Goal: Information Seeking & Learning: Learn about a topic

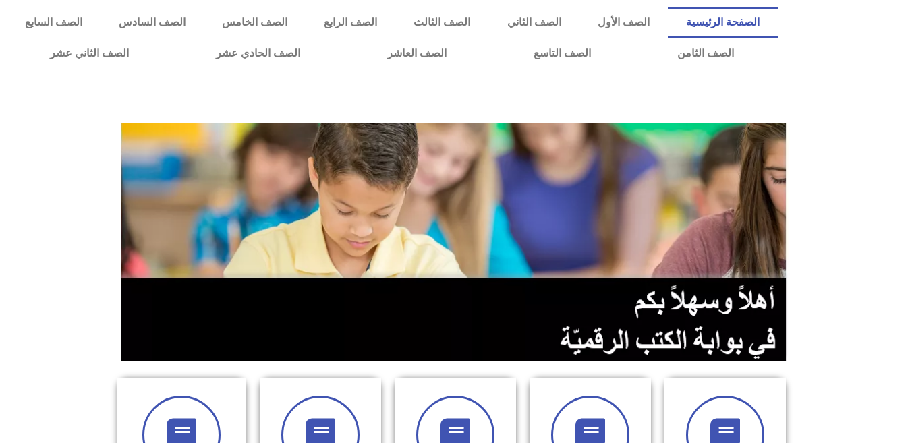
click at [46, 168] on section at bounding box center [455, 242] width 910 height 258
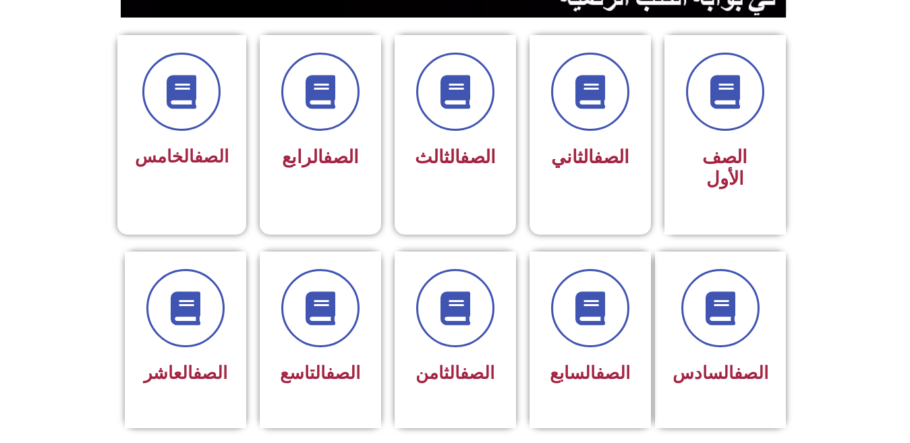
scroll to position [351, 0]
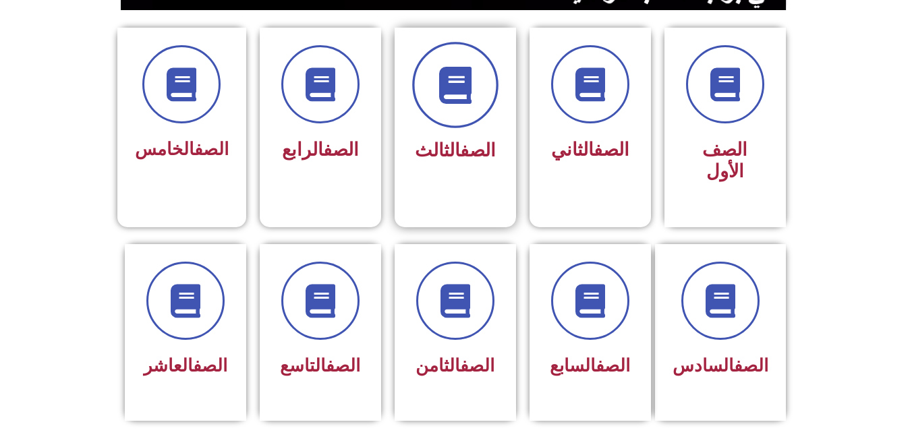
click at [449, 78] on icon at bounding box center [455, 85] width 37 height 37
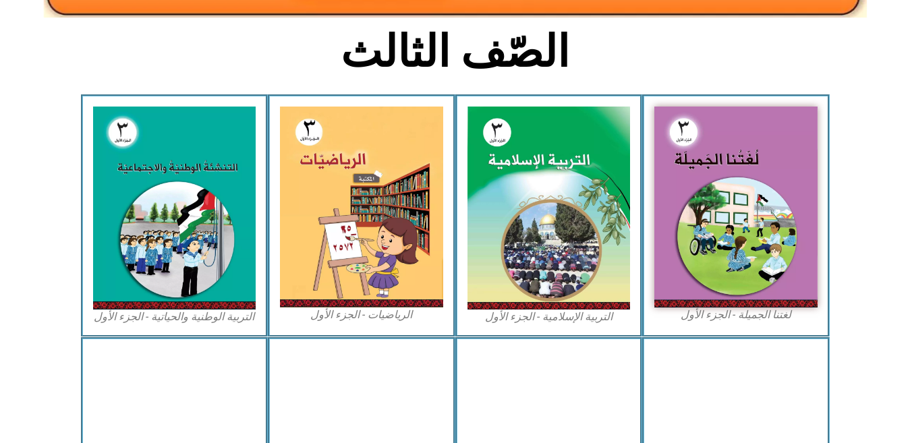
scroll to position [324, 0]
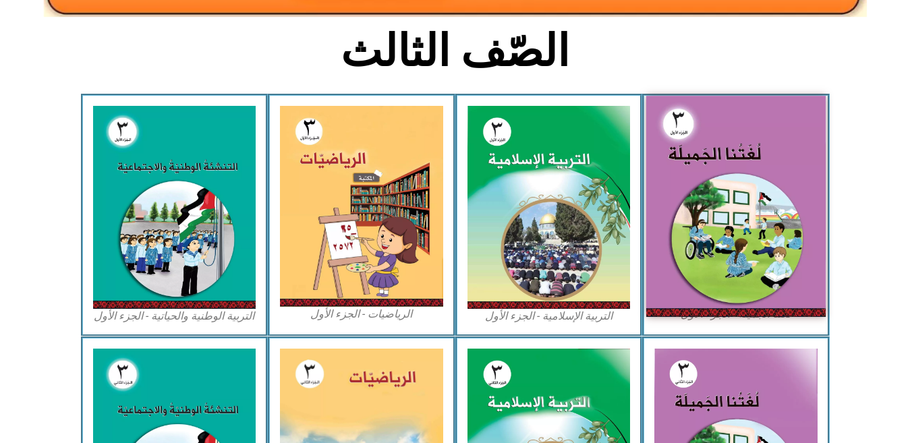
click at [749, 191] on img at bounding box center [735, 206] width 179 height 221
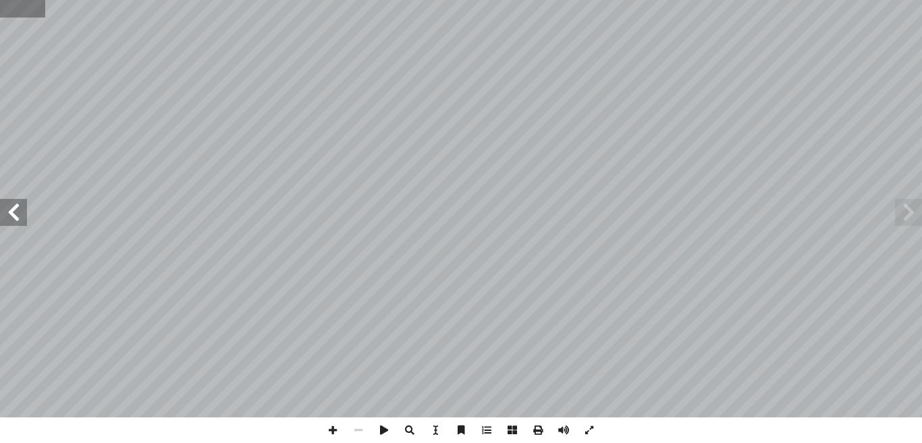
click at [21, 10] on input "text" at bounding box center [22, 9] width 45 height 18
type input "**"
click at [13, 216] on span at bounding box center [13, 212] width 27 height 27
click at [13, 217] on span at bounding box center [13, 212] width 27 height 27
click at [18, 218] on span at bounding box center [13, 212] width 27 height 27
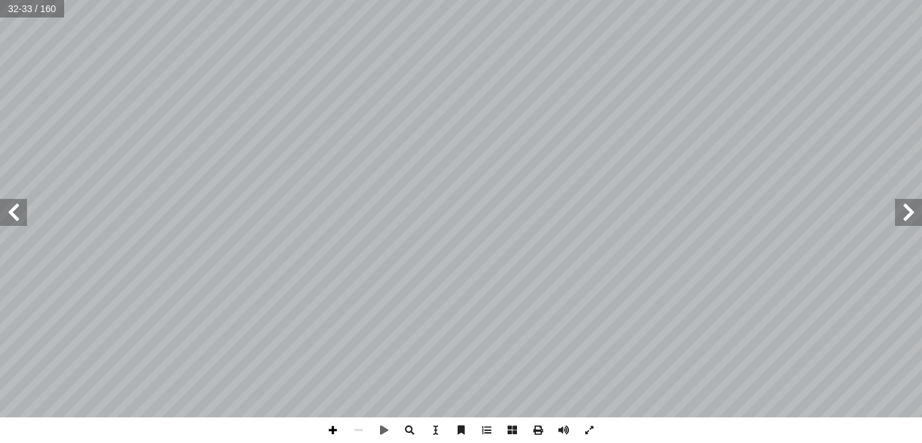
click at [333, 430] on span at bounding box center [333, 431] width 26 height 26
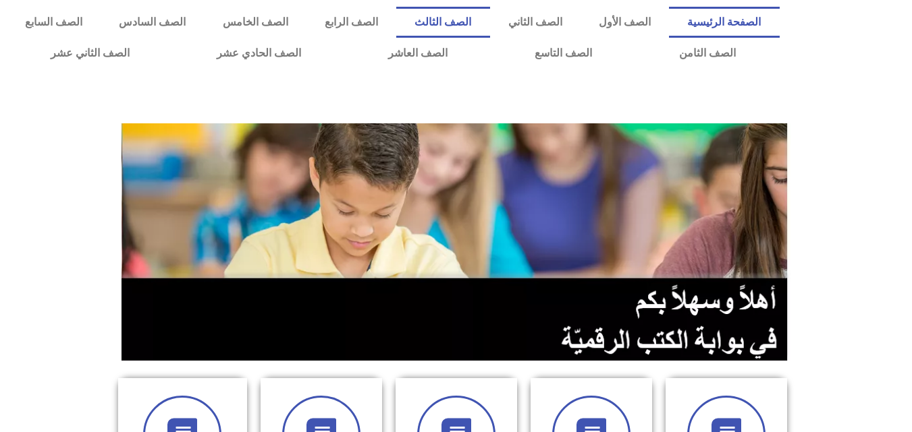
click at [489, 29] on link "الصف الثالث" at bounding box center [442, 22] width 93 height 31
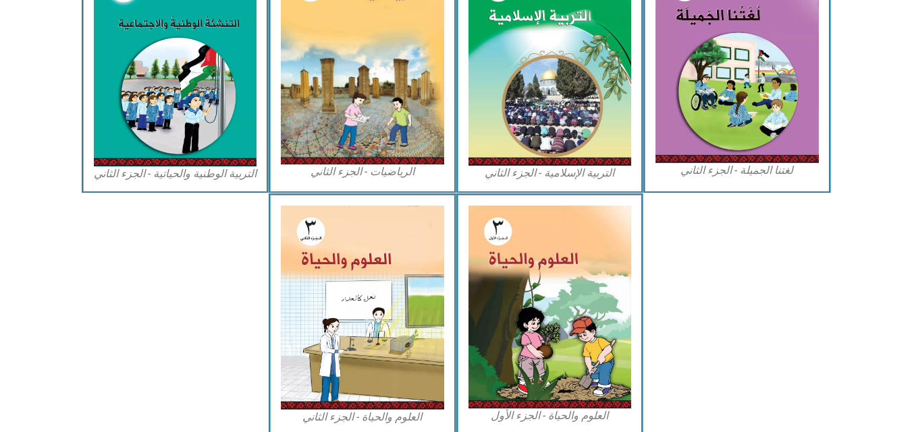
scroll to position [773, 0]
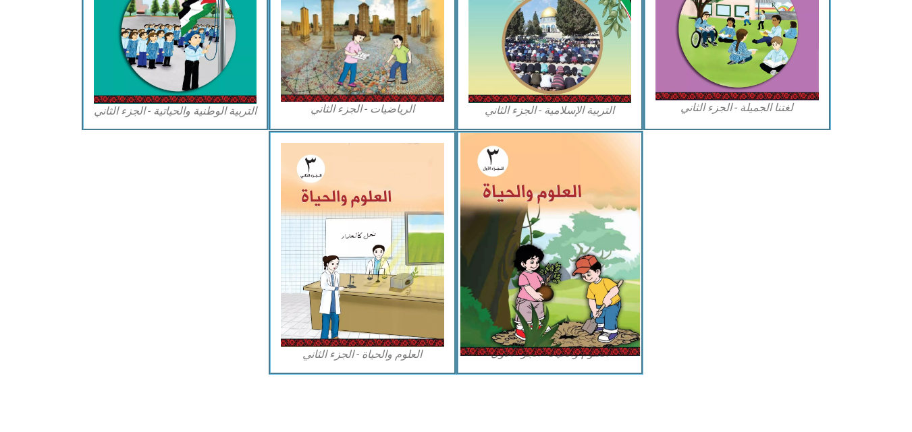
click at [596, 267] on img at bounding box center [548, 244] width 179 height 223
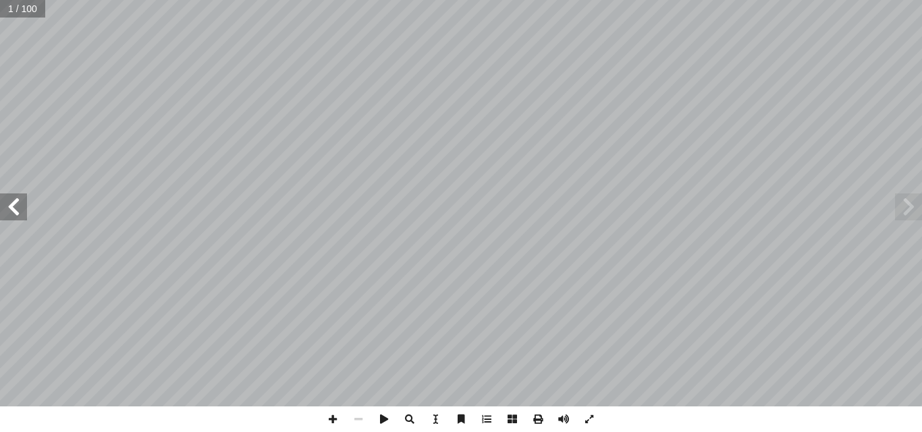
click at [9, 211] on span at bounding box center [13, 207] width 27 height 27
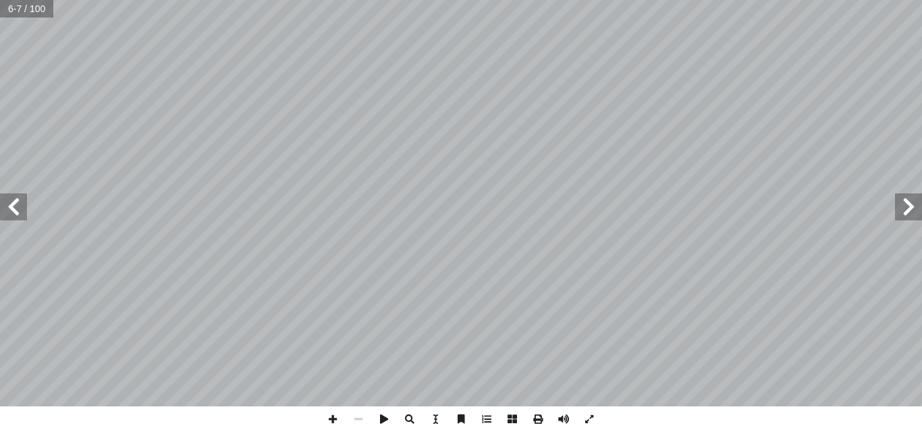
click at [9, 211] on span at bounding box center [13, 207] width 27 height 27
click at [327, 418] on span at bounding box center [333, 420] width 26 height 26
click at [16, 217] on span at bounding box center [13, 207] width 27 height 27
